Goal: Transaction & Acquisition: Purchase product/service

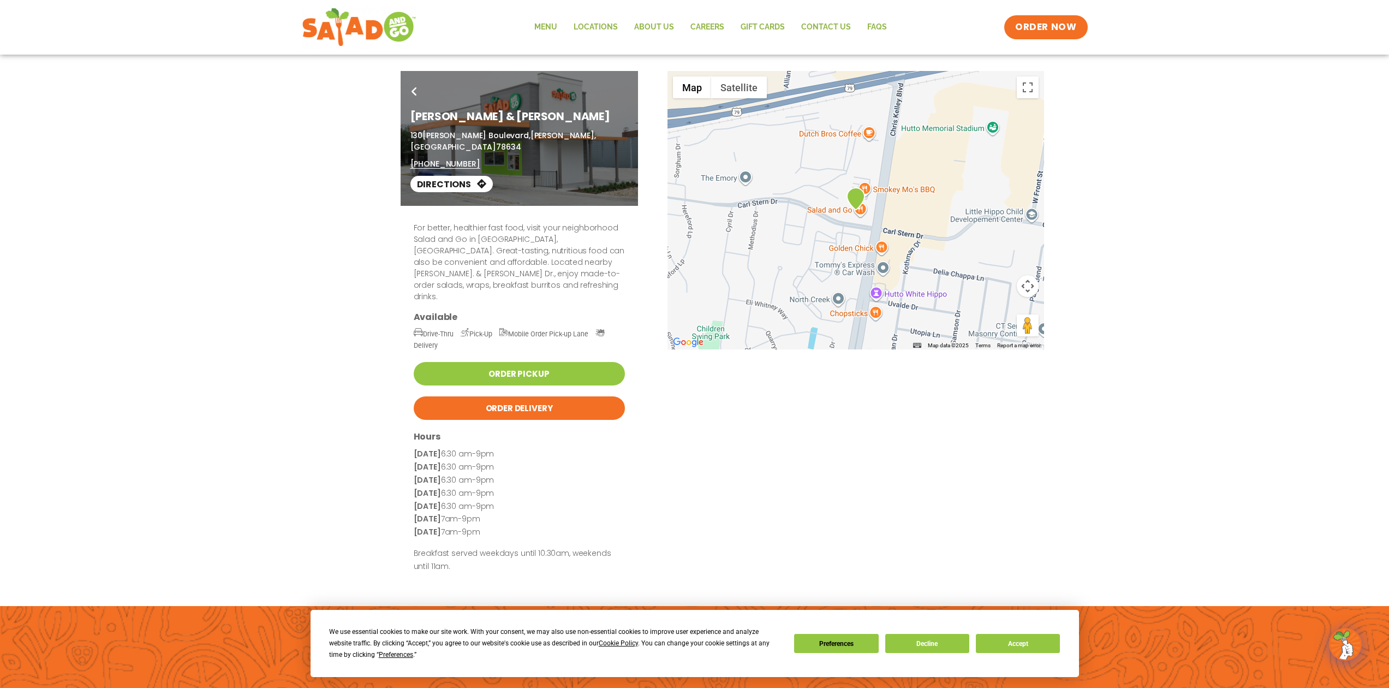
click at [885, 634] on button "Decline" at bounding box center [927, 643] width 84 height 19
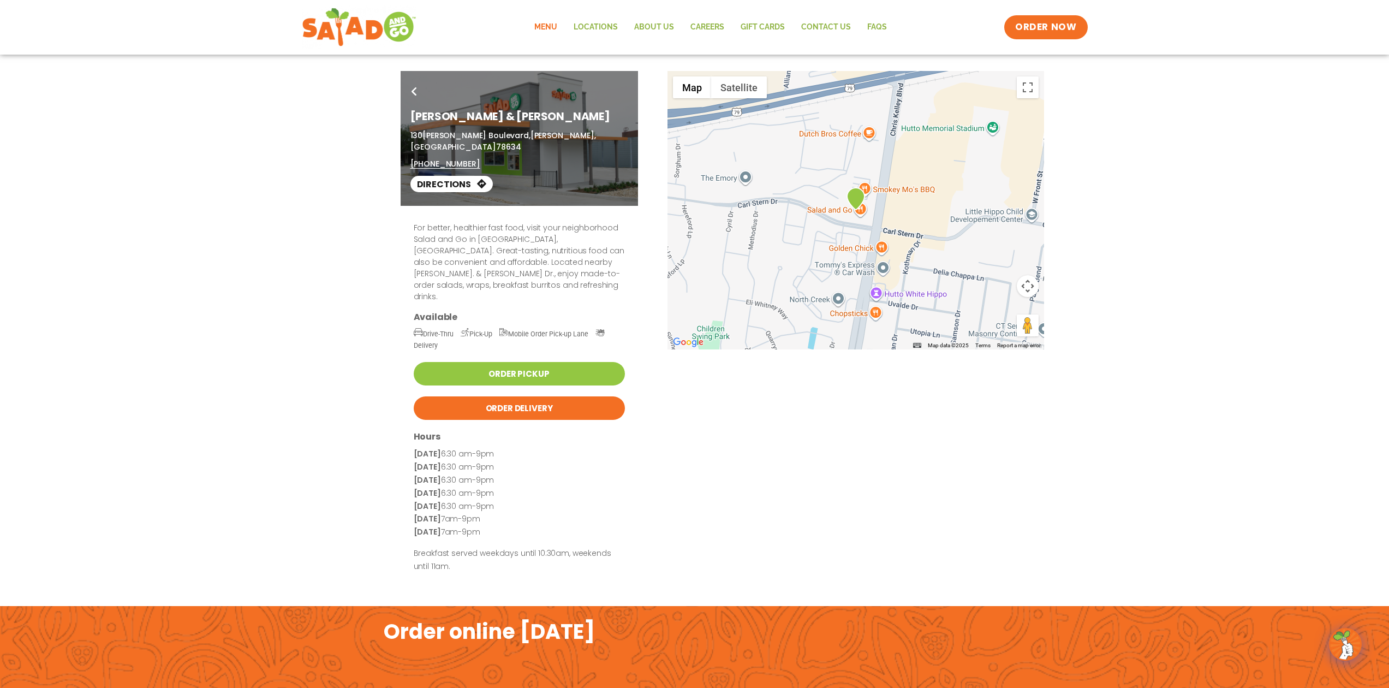
click at [526, 34] on link "Menu" at bounding box center [545, 27] width 39 height 25
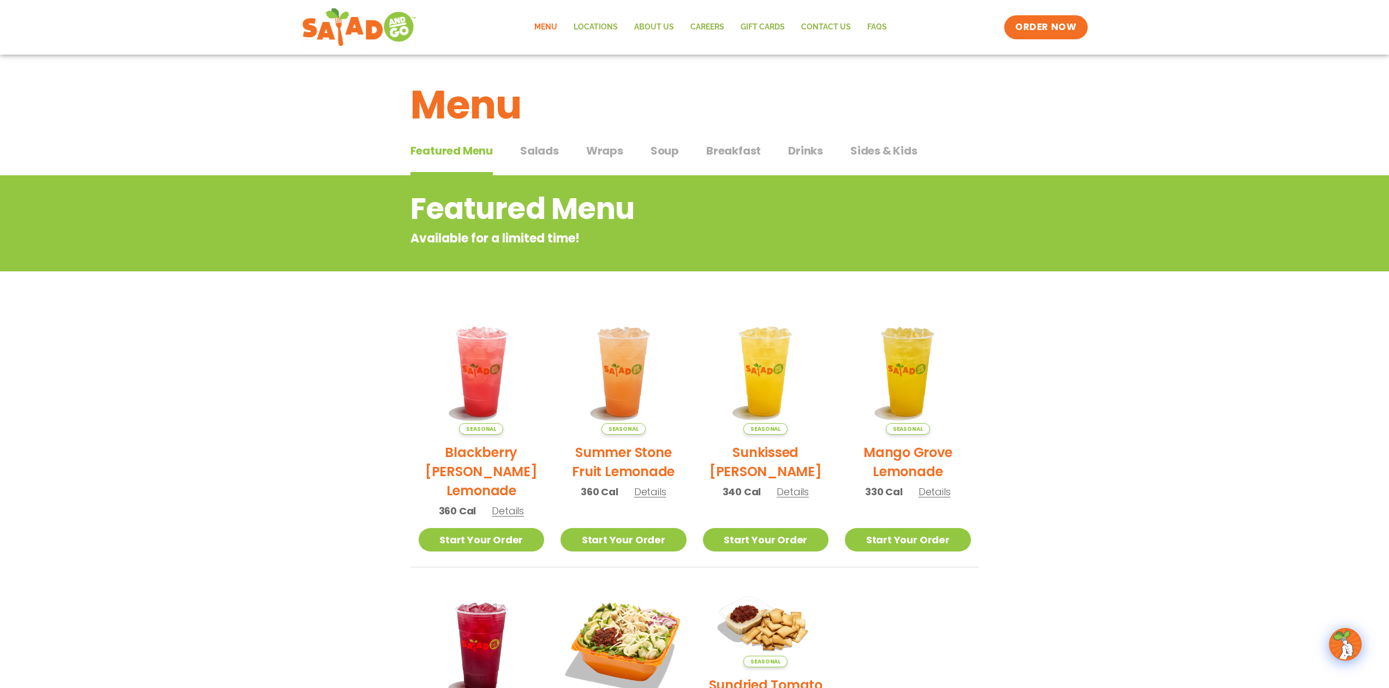
click at [550, 159] on span "Salads" at bounding box center [539, 150] width 39 height 16
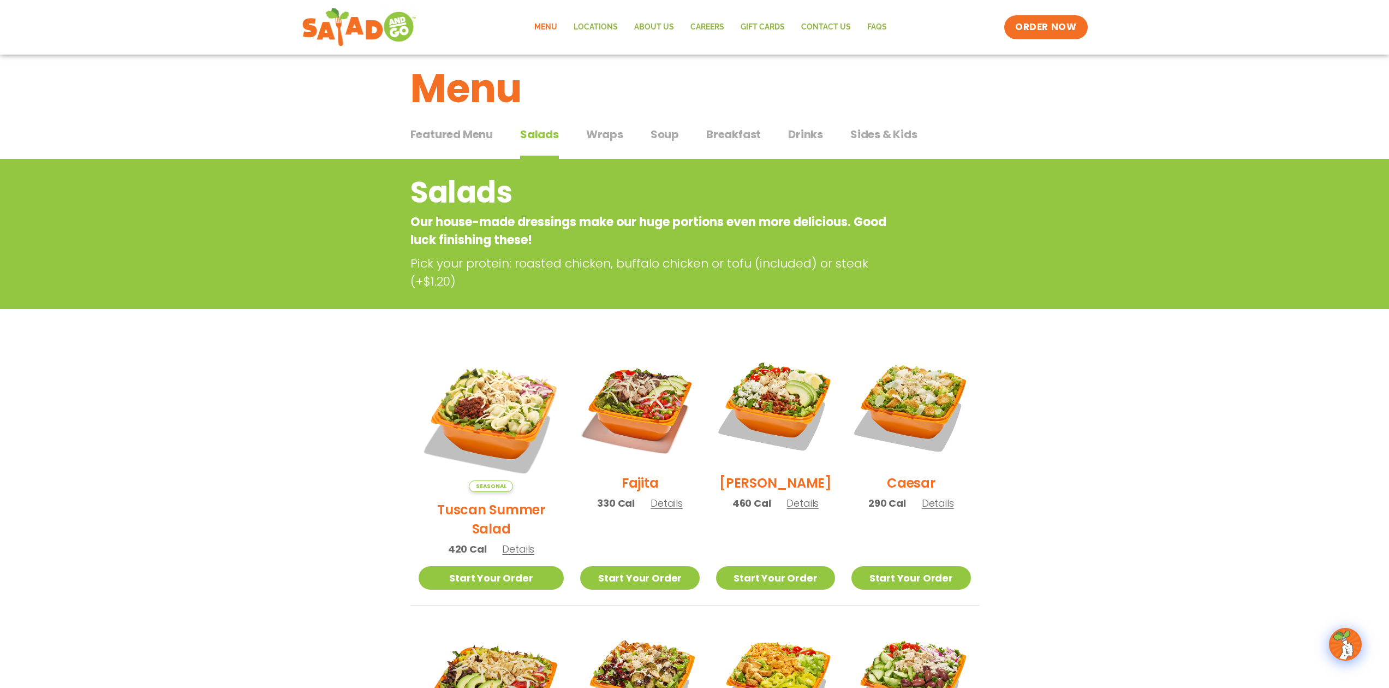
scroll to position [138, 0]
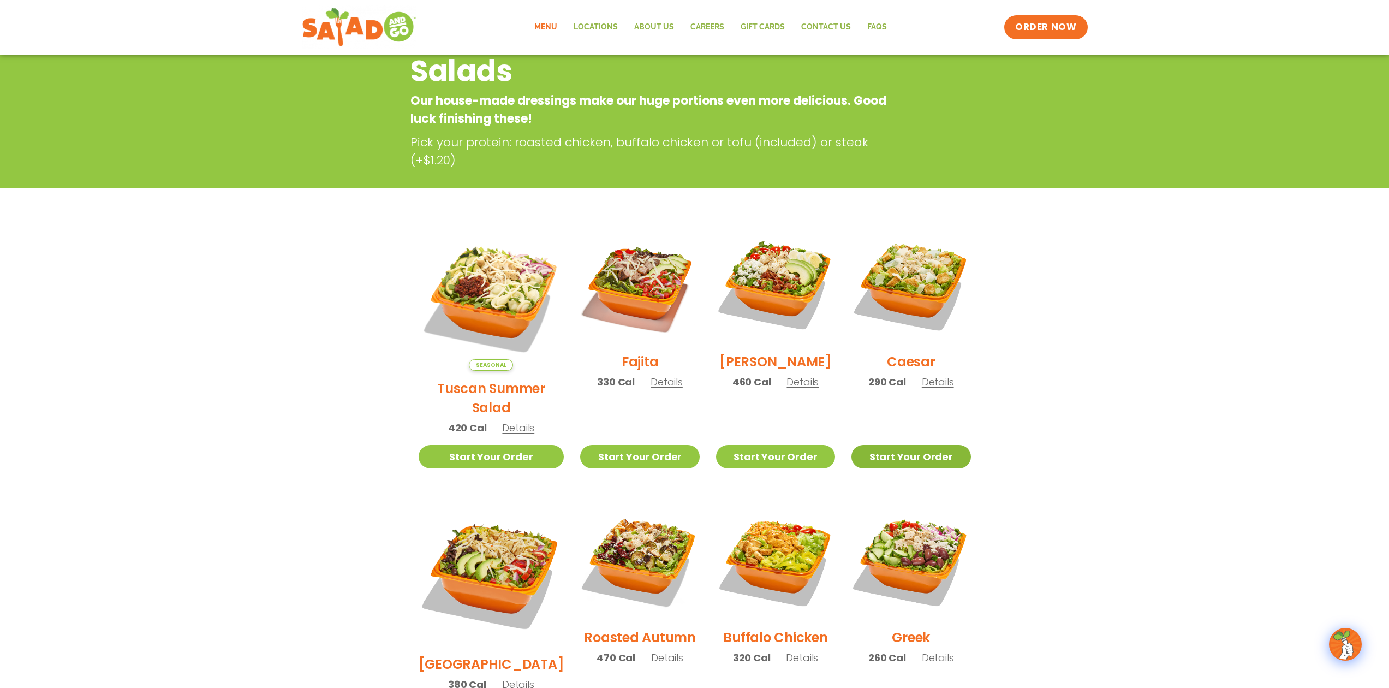
click at [914, 468] on link "Start Your Order" at bounding box center [910, 456] width 119 height 23
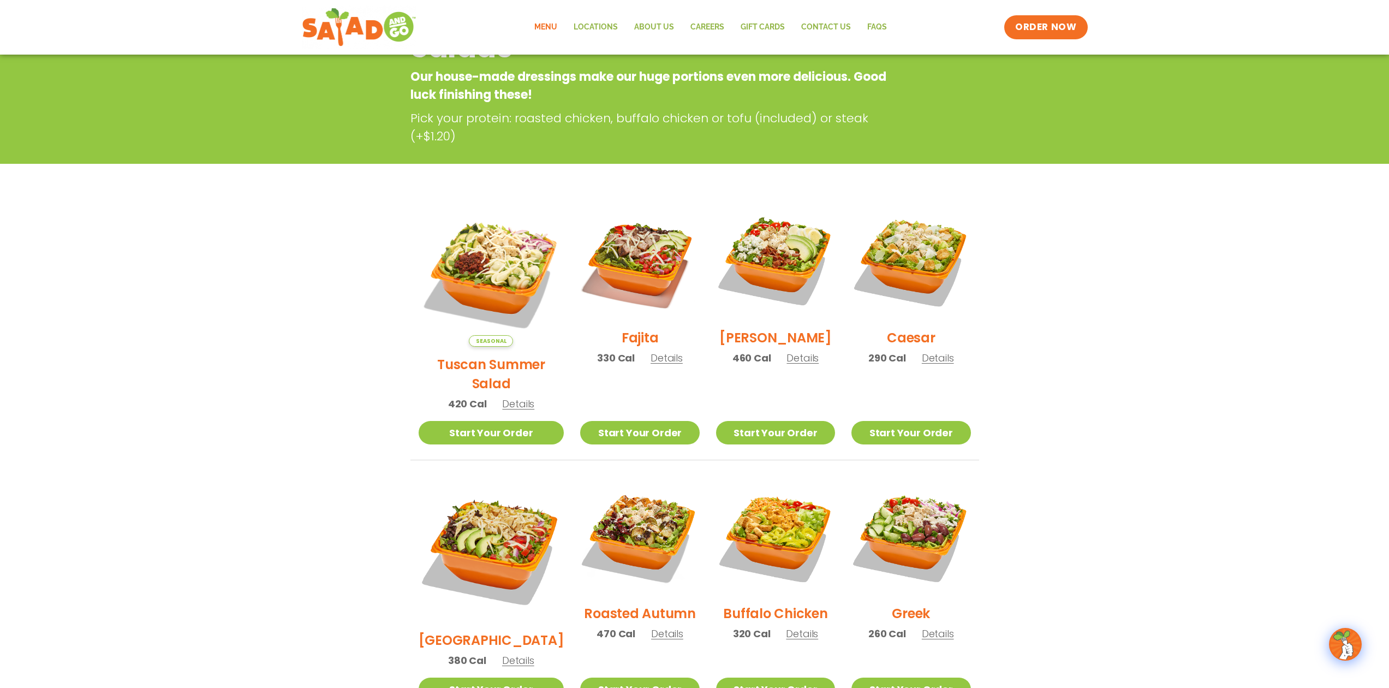
scroll to position [183, 0]
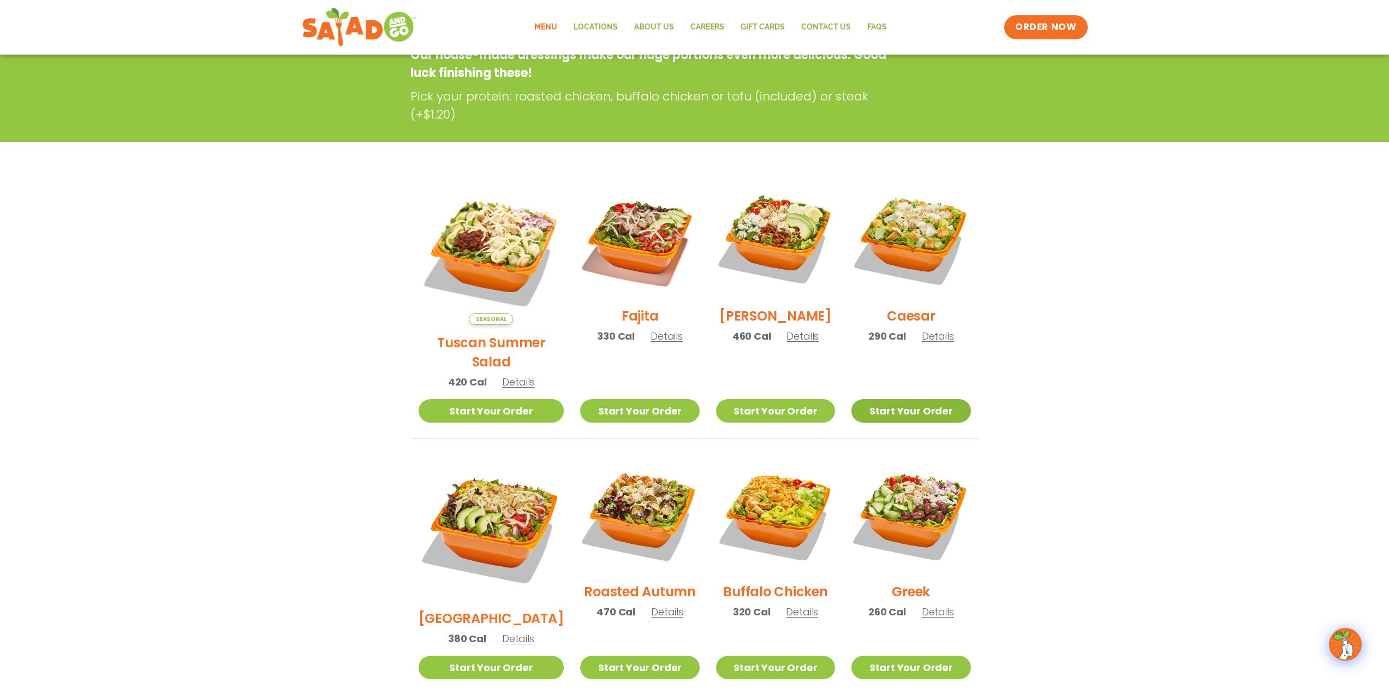
click at [904, 422] on link "Start Your Order" at bounding box center [910, 410] width 119 height 23
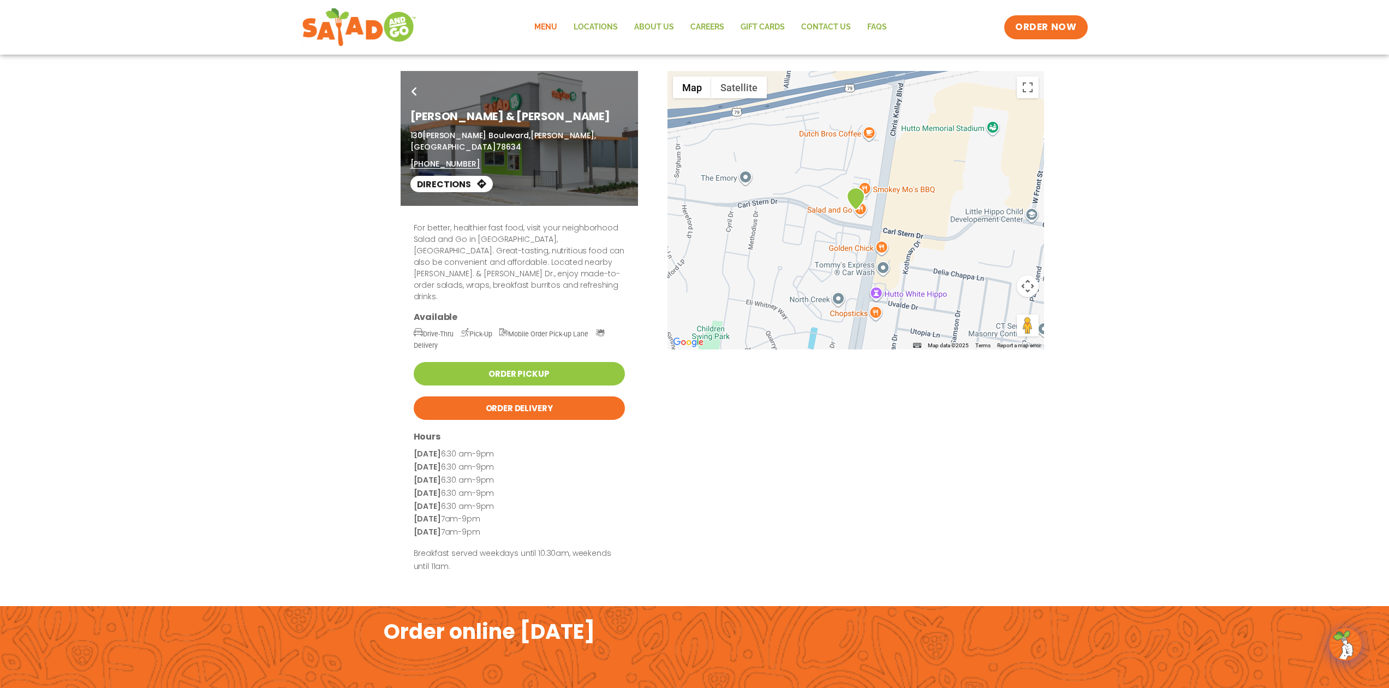
click at [526, 35] on link "Menu" at bounding box center [545, 27] width 39 height 25
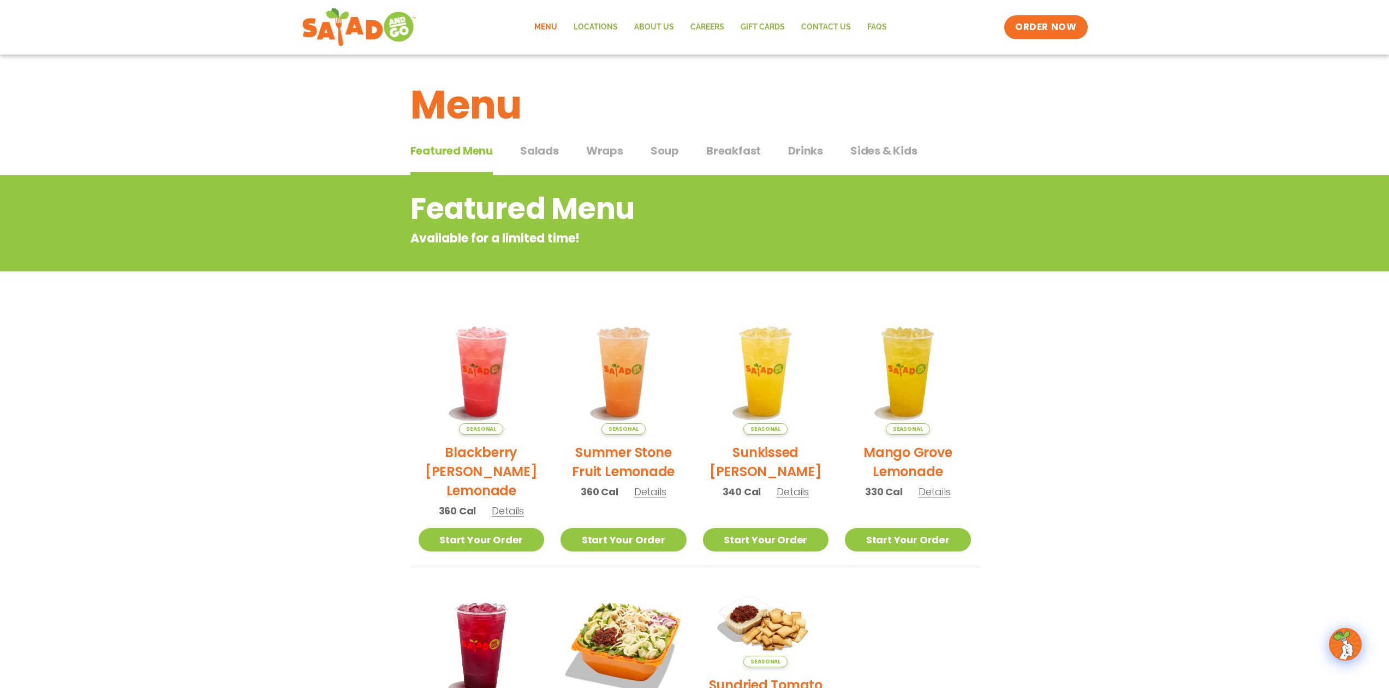
click at [544, 159] on span "Salads" at bounding box center [539, 150] width 39 height 16
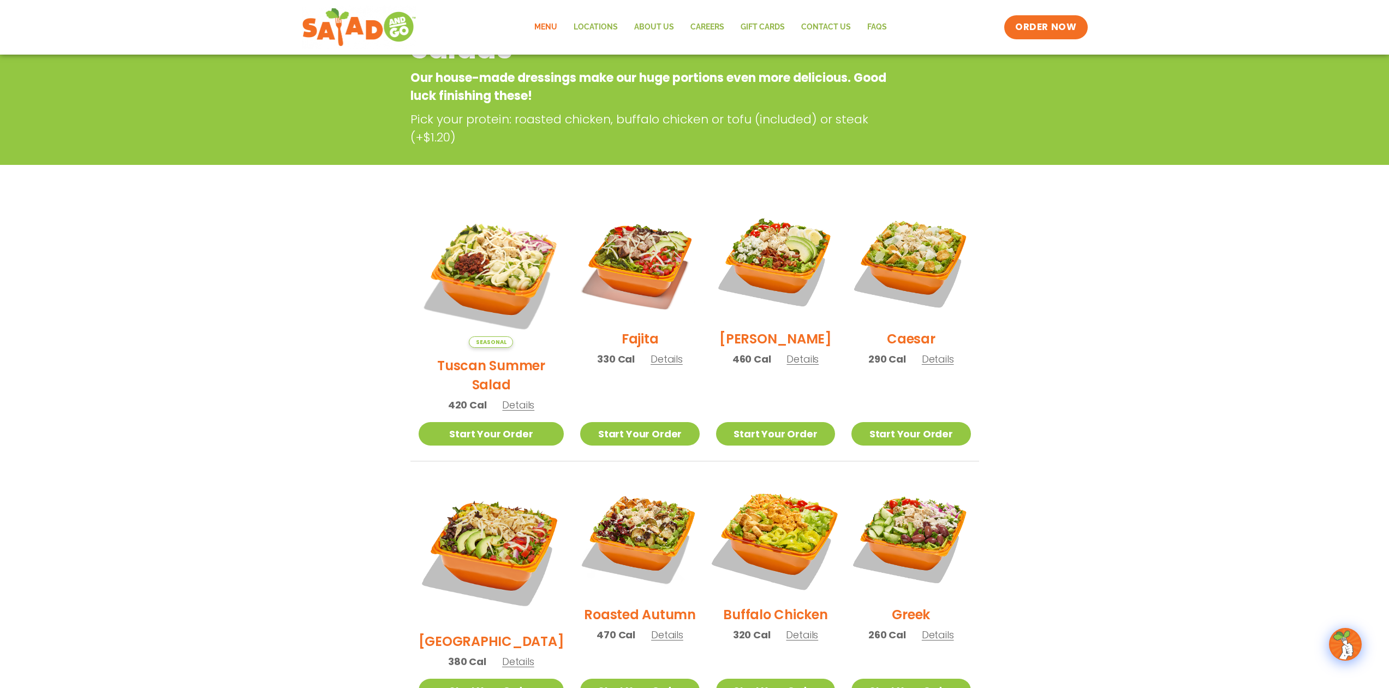
scroll to position [254, 0]
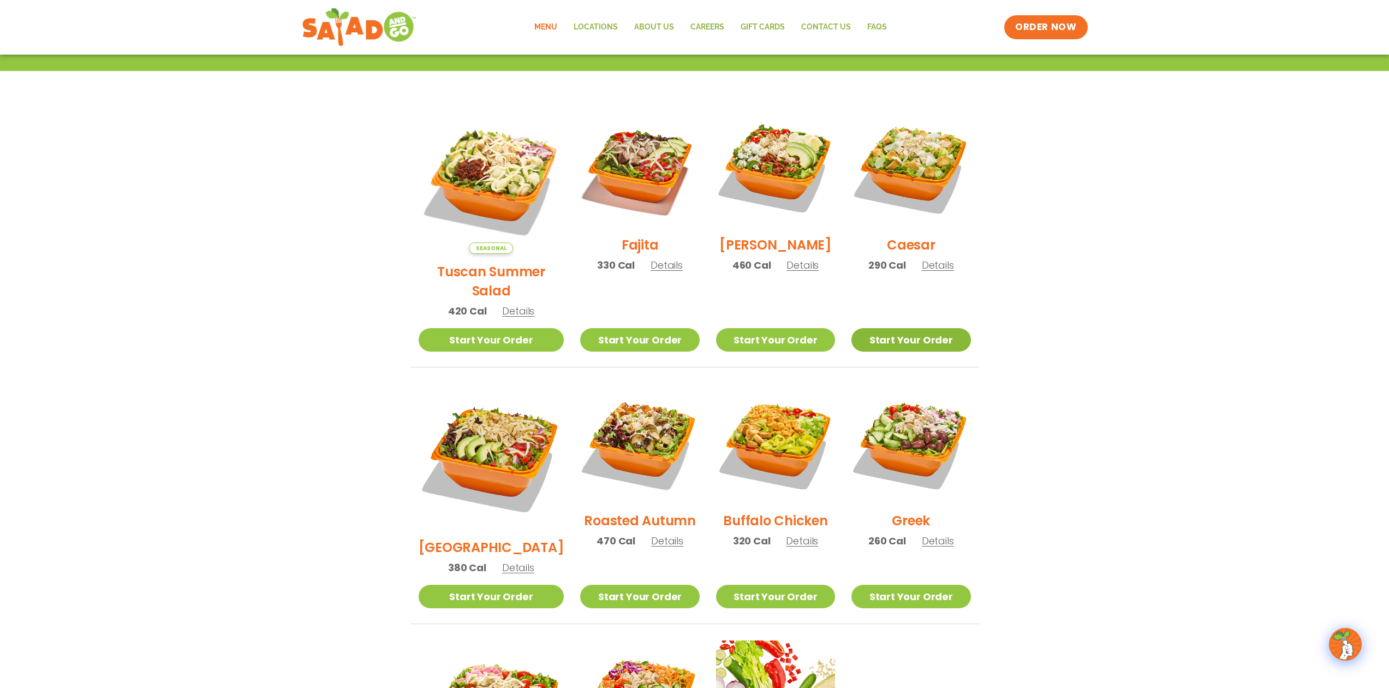
click at [899, 351] on link "Start Your Order" at bounding box center [910, 339] width 119 height 23
